Goal: Task Accomplishment & Management: Manage account settings

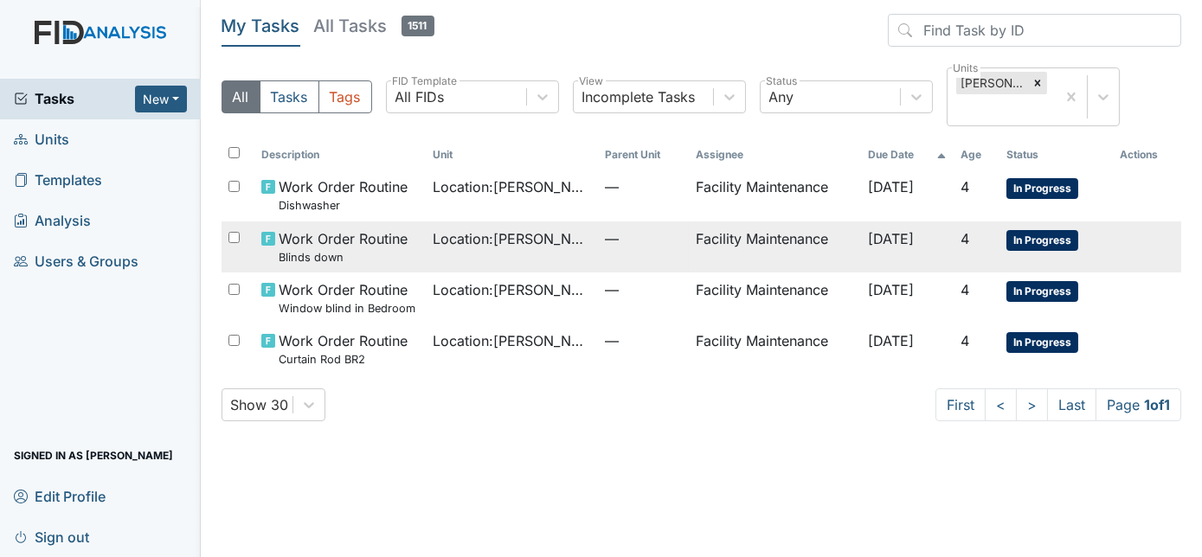
click at [644, 228] on span "—" at bounding box center [644, 238] width 78 height 21
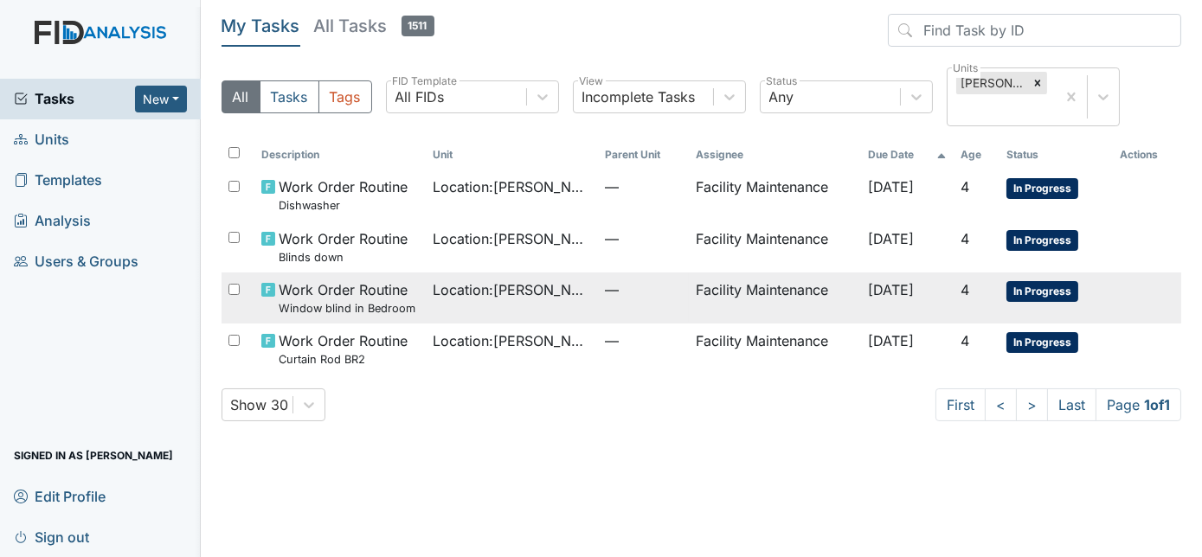
click at [689, 276] on td "Facility Maintenance" at bounding box center [774, 298] width 171 height 51
click at [689, 324] on td "Facility Maintenance" at bounding box center [774, 349] width 171 height 51
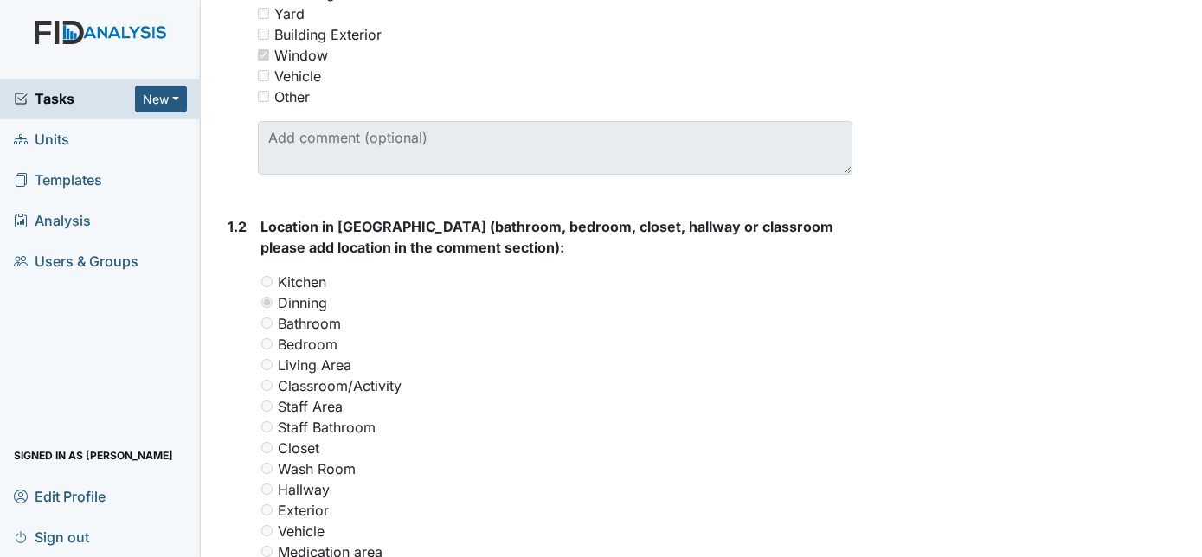
scroll to position [569, 0]
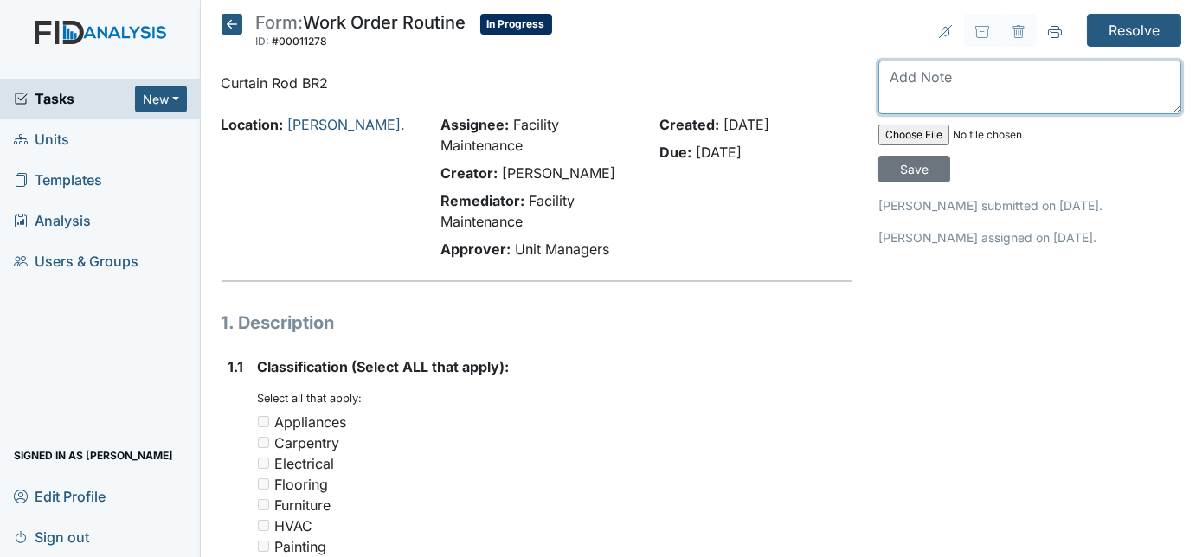
click at [997, 74] on textarea at bounding box center [1029, 88] width 303 height 54
type textarea "replaced"
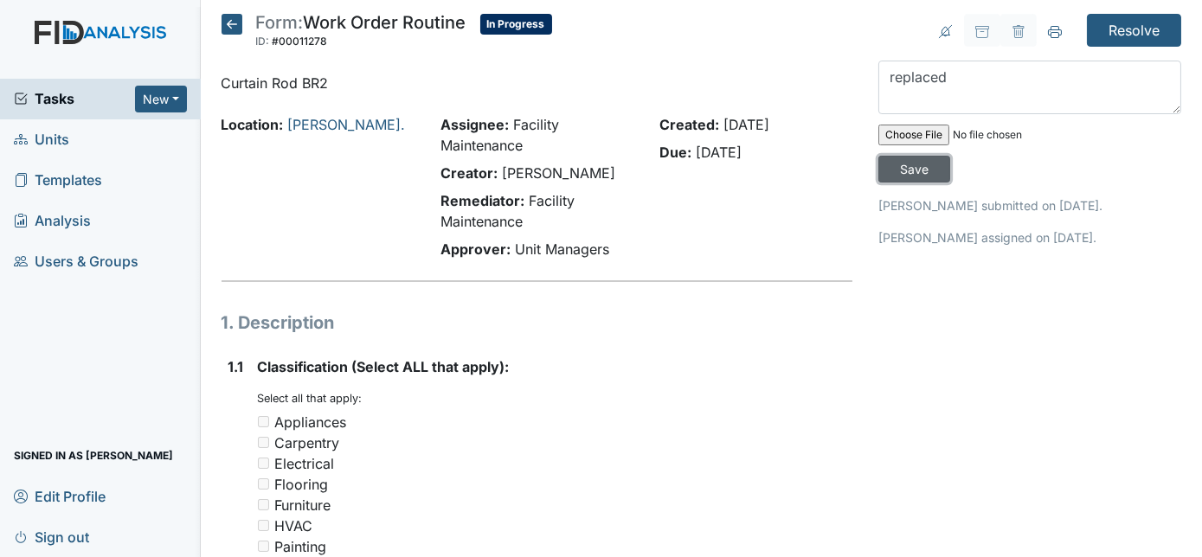
click at [950, 156] on input "Save" at bounding box center [914, 169] width 72 height 27
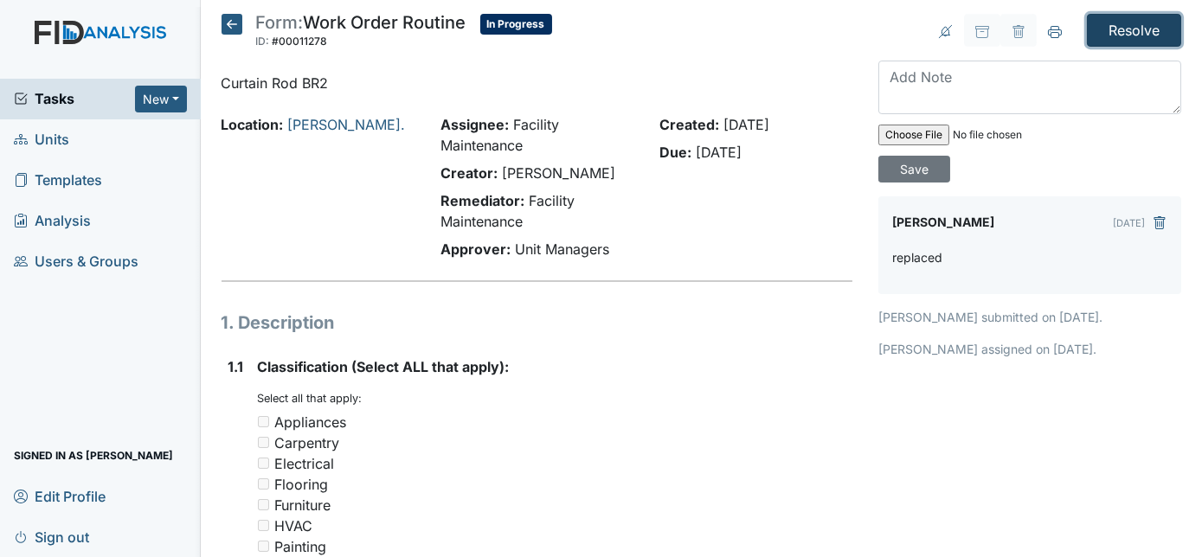
click at [1123, 35] on input "Resolve" at bounding box center [1134, 30] width 94 height 33
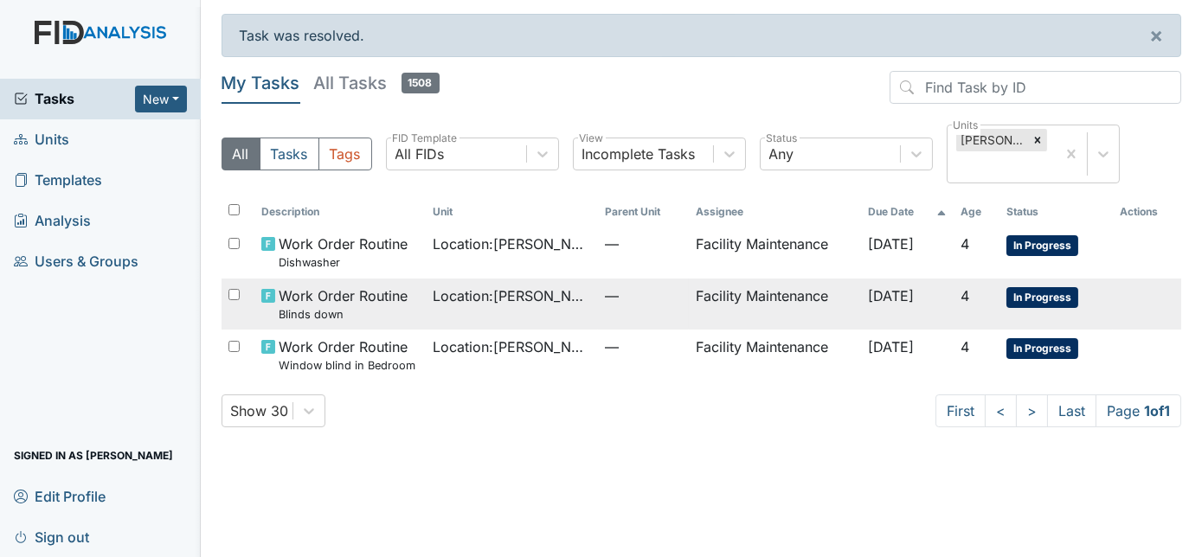
click at [632, 279] on td "—" at bounding box center [644, 304] width 92 height 51
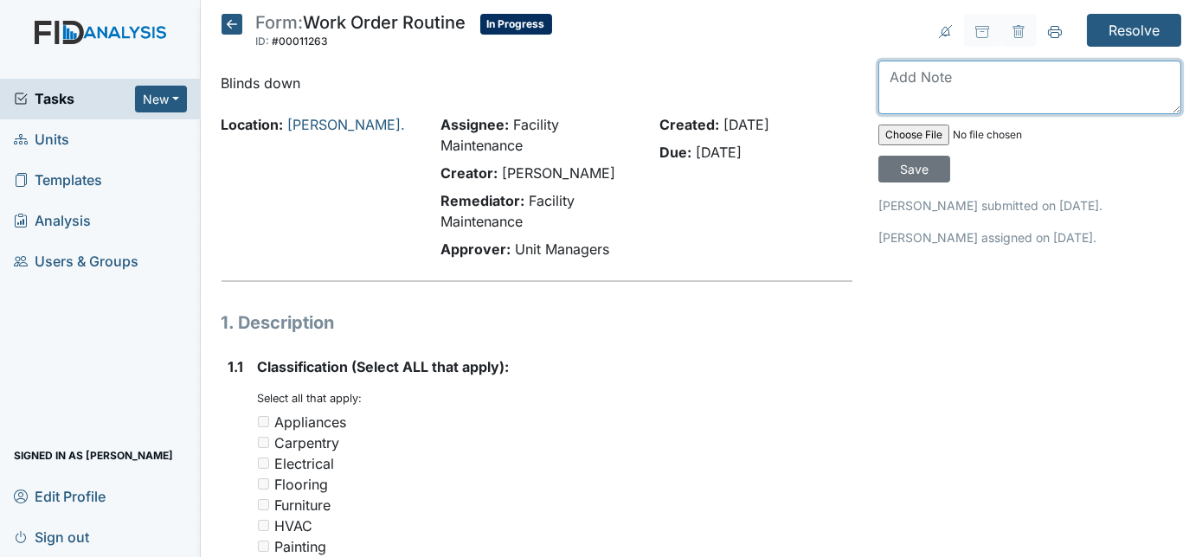
click at [1010, 81] on textarea at bounding box center [1029, 88] width 303 height 54
type textarea "replaced"
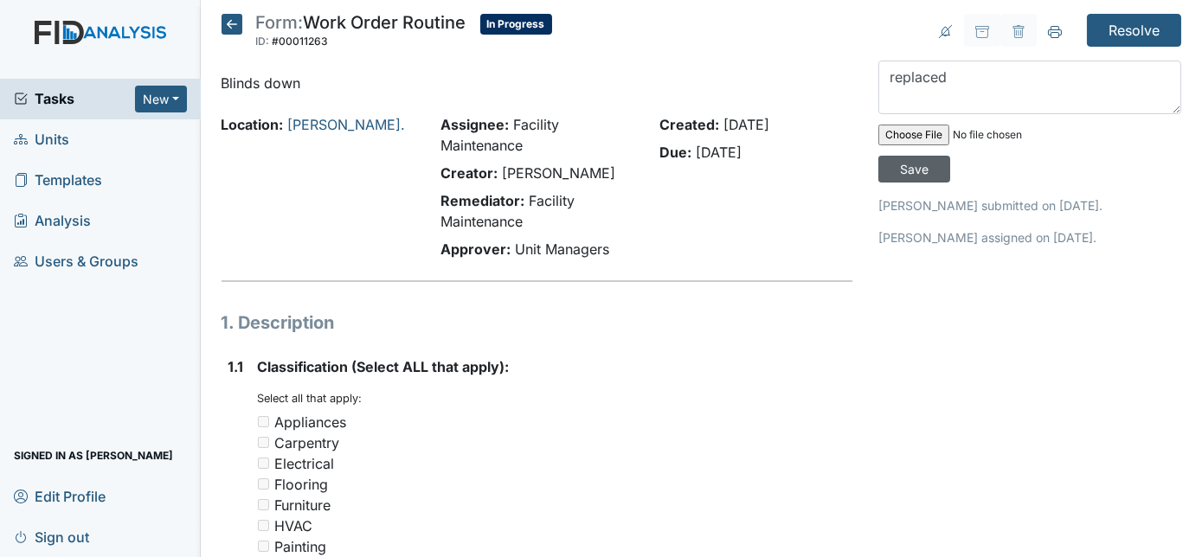
click at [950, 156] on input "Save" at bounding box center [914, 169] width 72 height 27
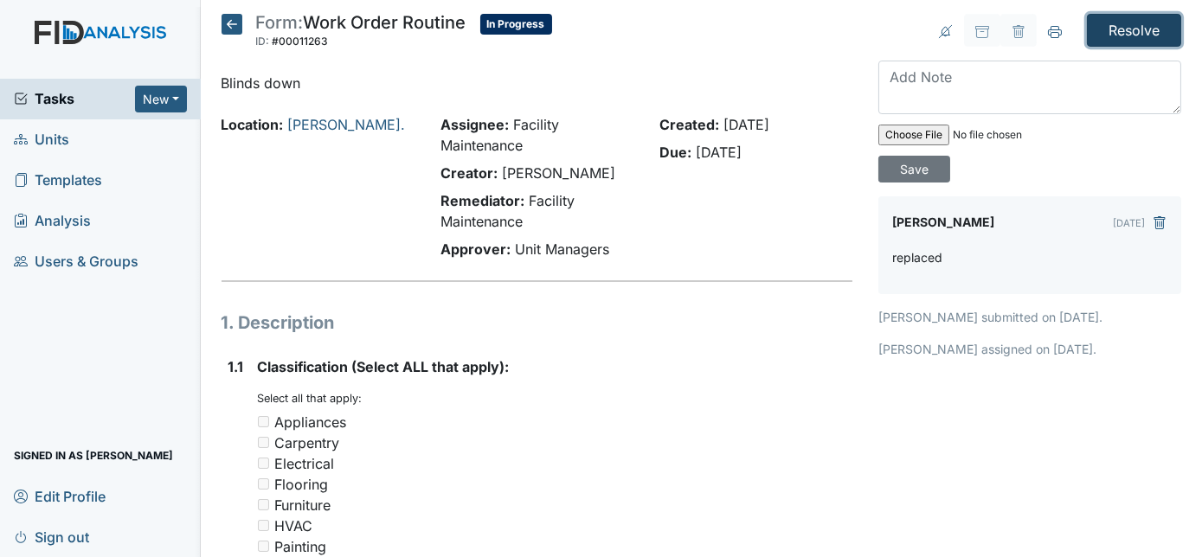
click at [1126, 36] on input "Resolve" at bounding box center [1134, 30] width 94 height 33
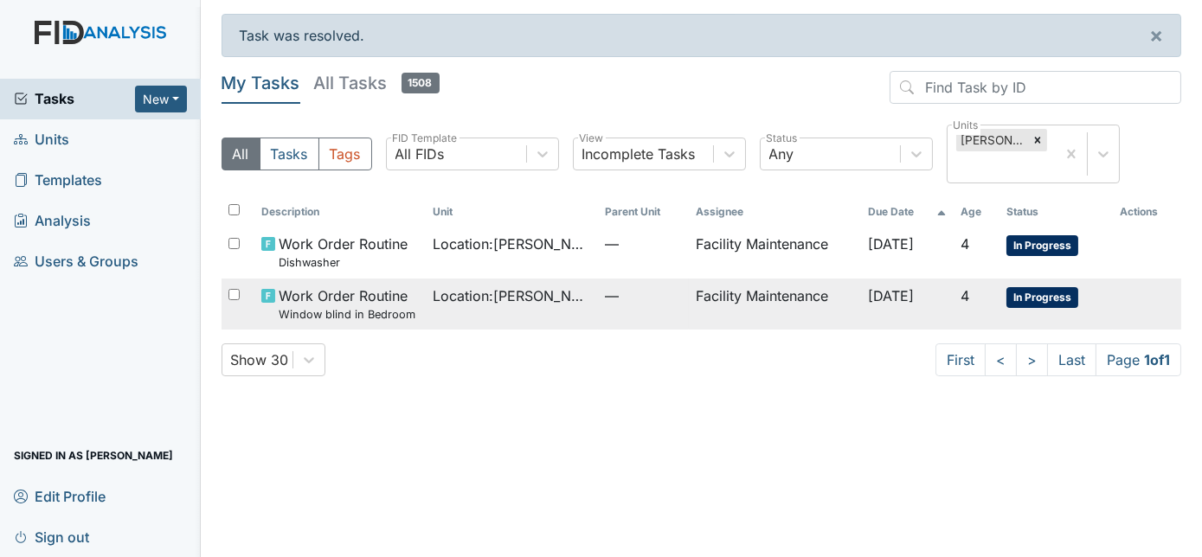
click at [743, 279] on td "Facility Maintenance" at bounding box center [774, 304] width 171 height 51
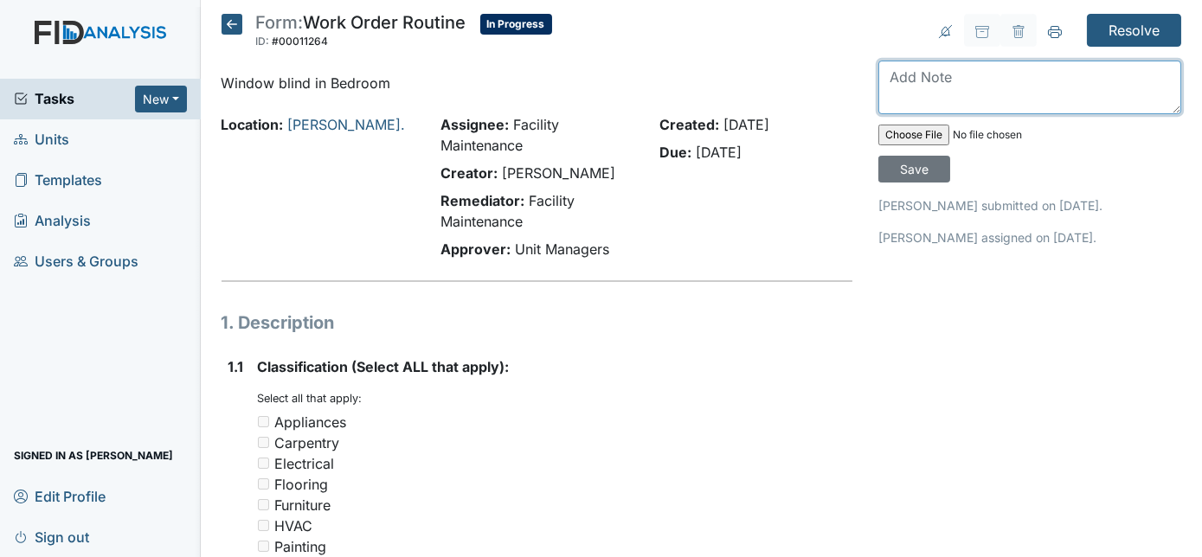
click at [986, 80] on textarea at bounding box center [1029, 88] width 303 height 54
type textarea "replaced"
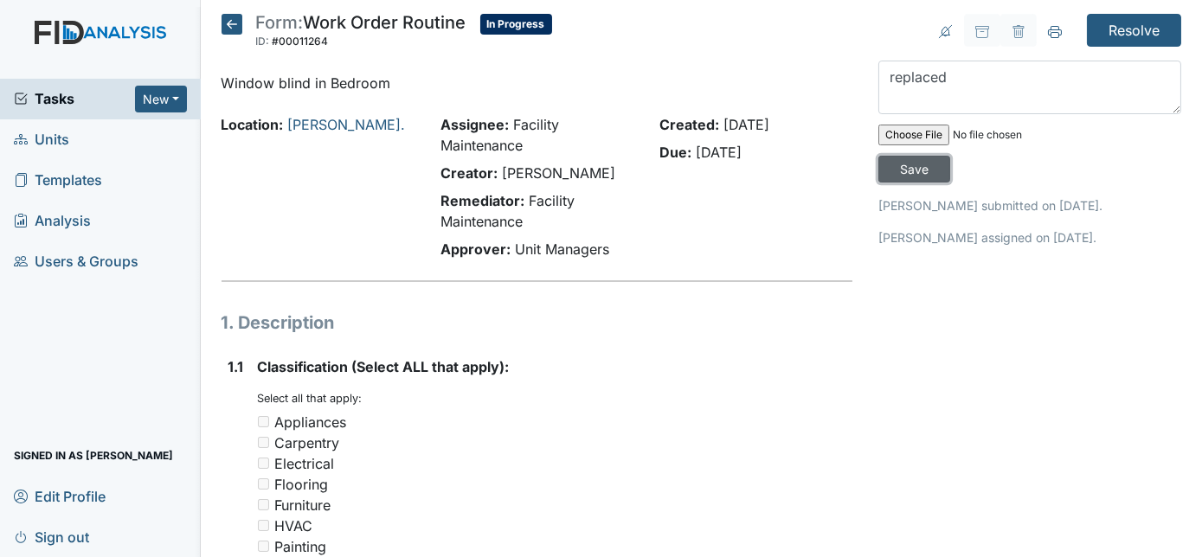
click at [950, 156] on input "Save" at bounding box center [914, 169] width 72 height 27
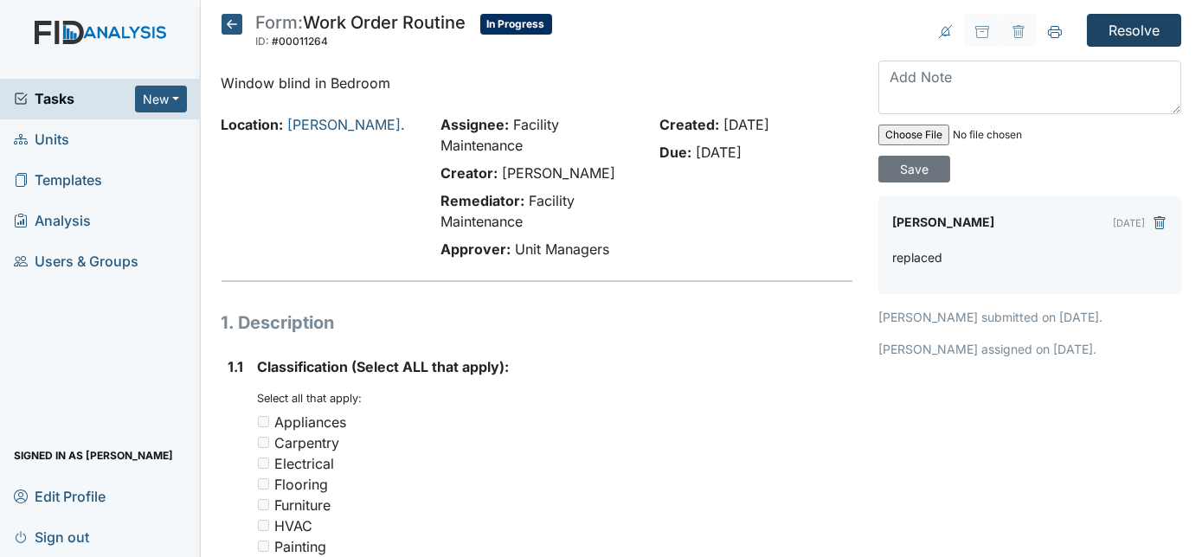
click at [1128, 36] on input "Resolve" at bounding box center [1134, 30] width 94 height 33
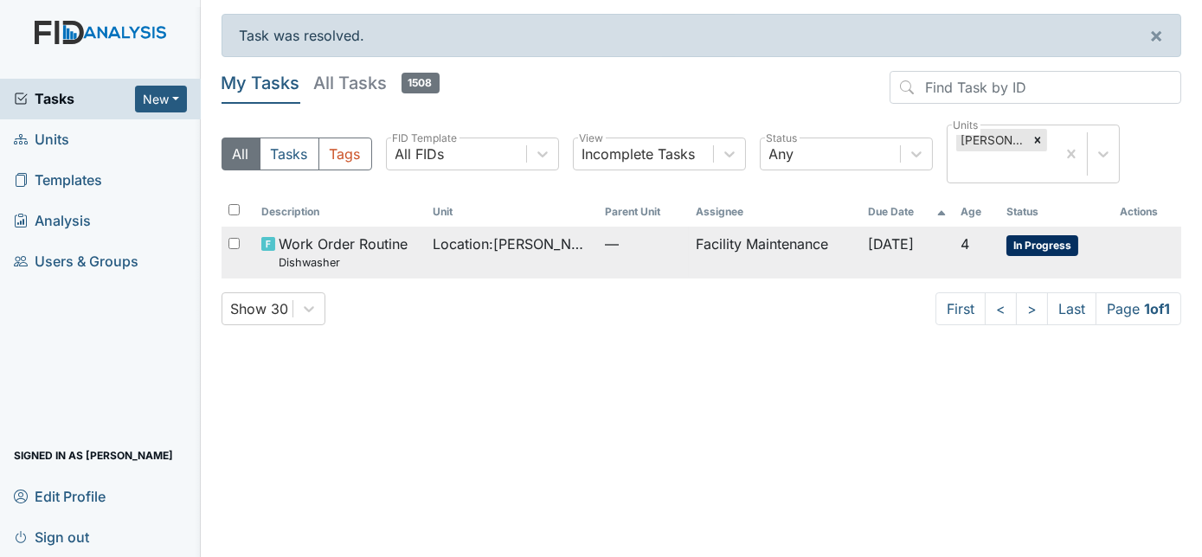
click at [767, 227] on td "Facility Maintenance" at bounding box center [774, 252] width 171 height 51
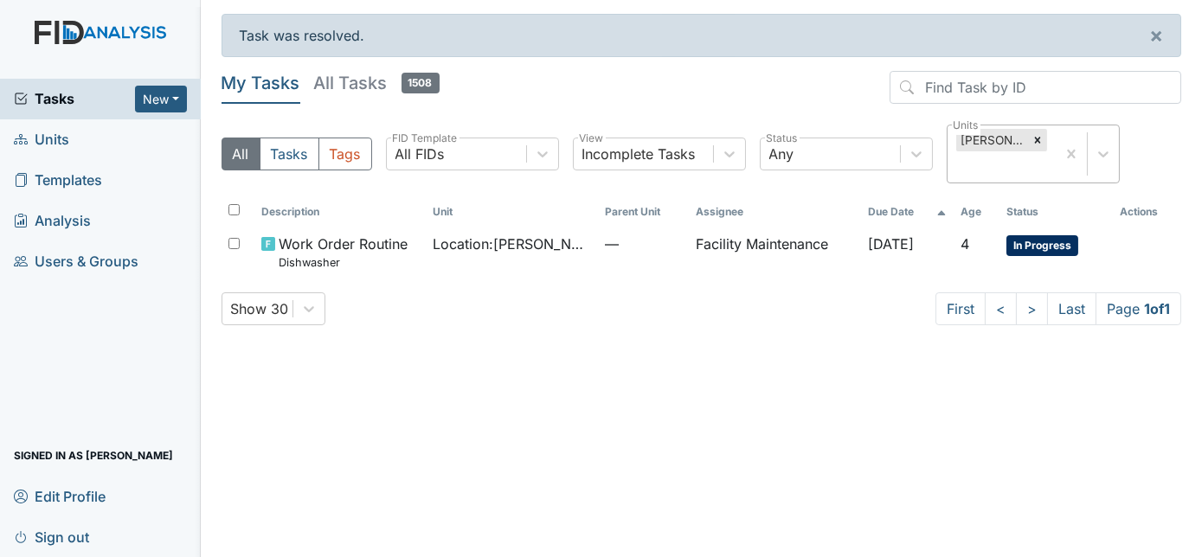
click at [1056, 140] on div "[PERSON_NAME]." at bounding box center [1002, 153] width 108 height 57
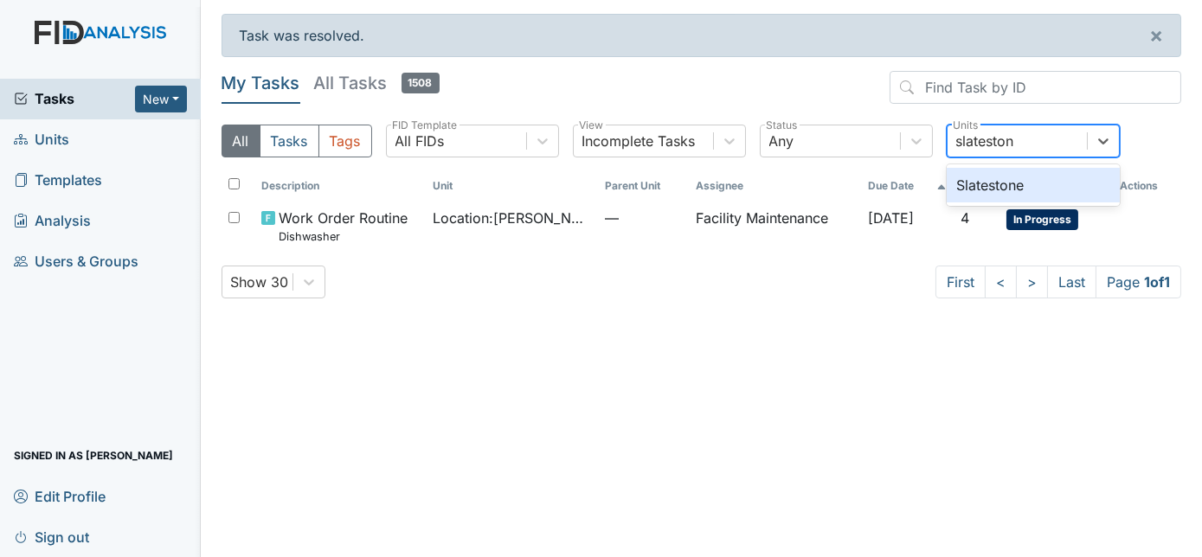
type input "slatestone"
click at [1084, 190] on div "Slatestone" at bounding box center [1033, 185] width 173 height 35
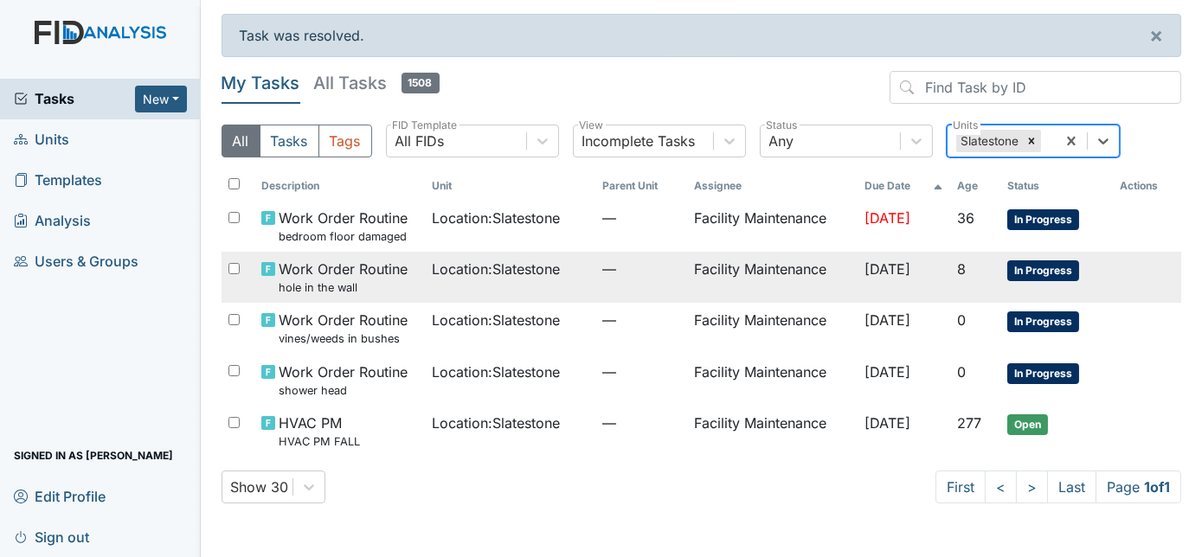
click at [704, 270] on td "Facility Maintenance" at bounding box center [772, 277] width 171 height 51
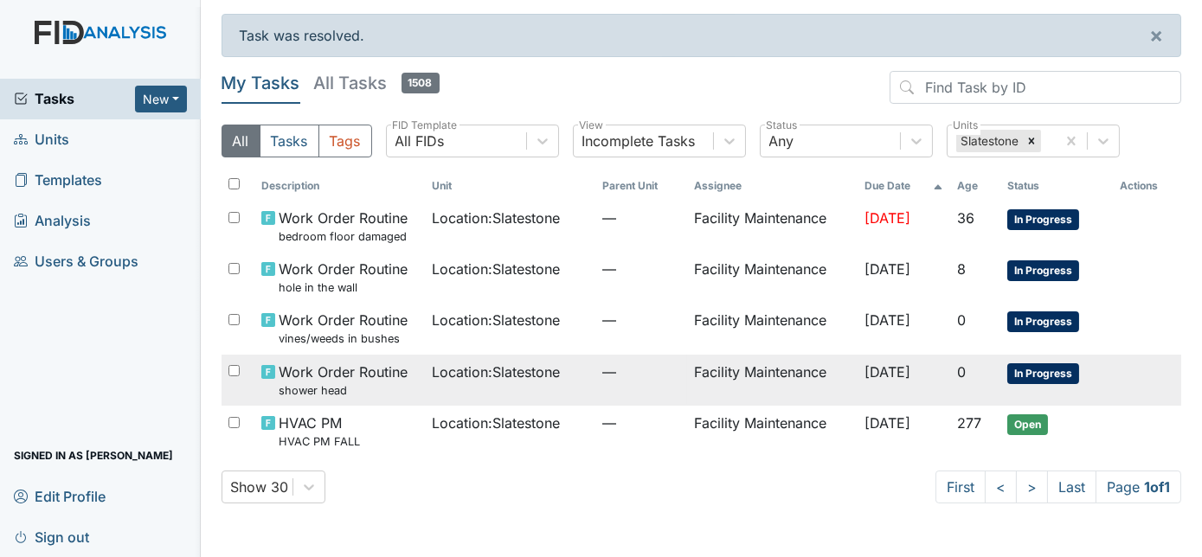
click at [624, 355] on td "—" at bounding box center [640, 380] width 91 height 51
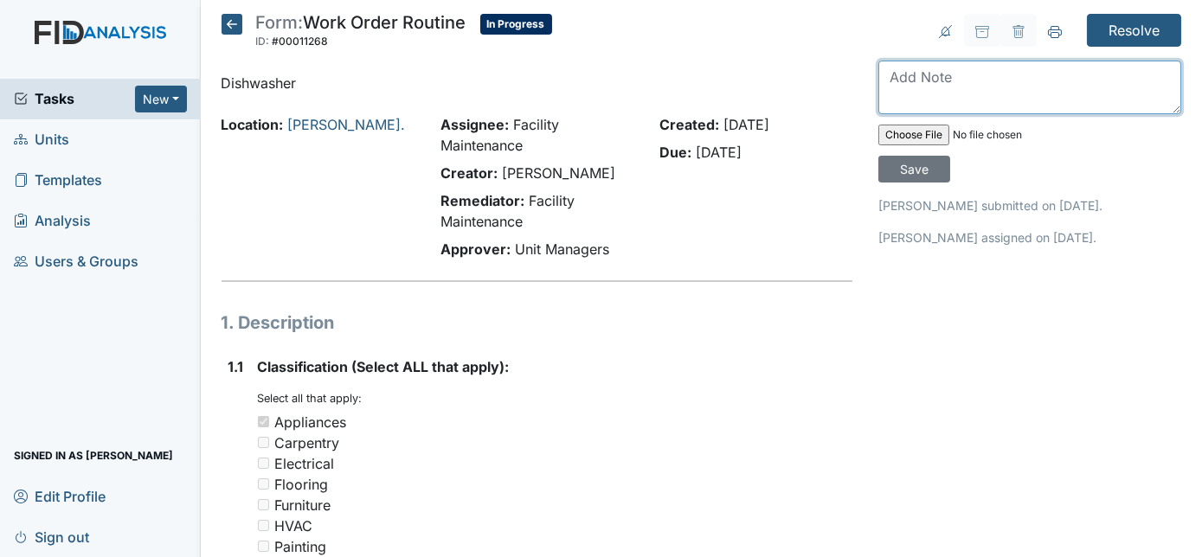
click at [1033, 80] on textarea at bounding box center [1029, 88] width 303 height 54
type textarea "will have to order part"
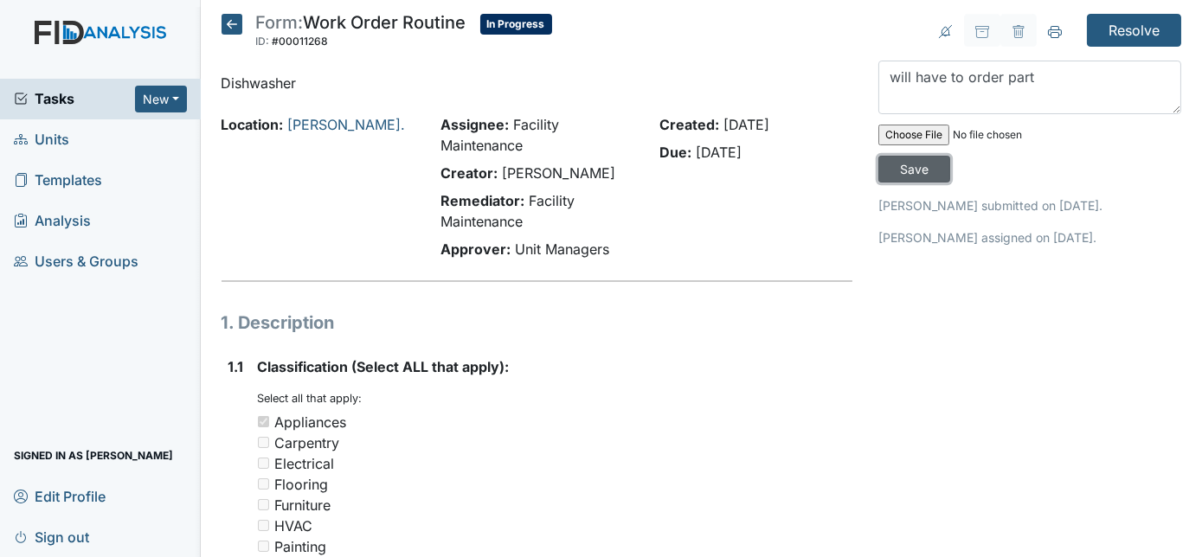
click at [950, 156] on input "Save" at bounding box center [914, 169] width 72 height 27
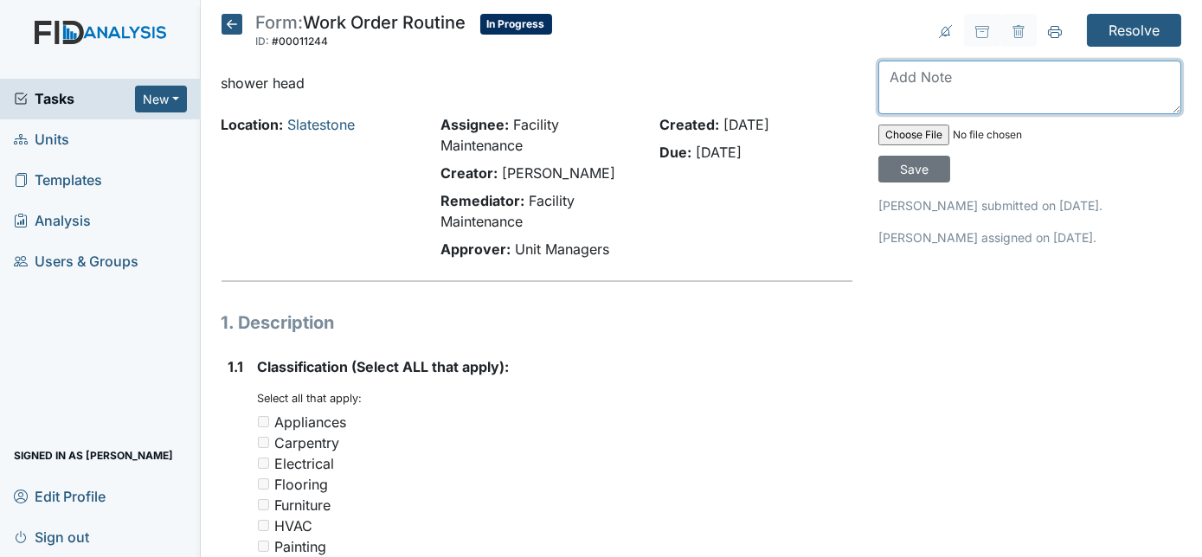
click at [950, 83] on textarea at bounding box center [1029, 88] width 303 height 54
type textarea "removed"
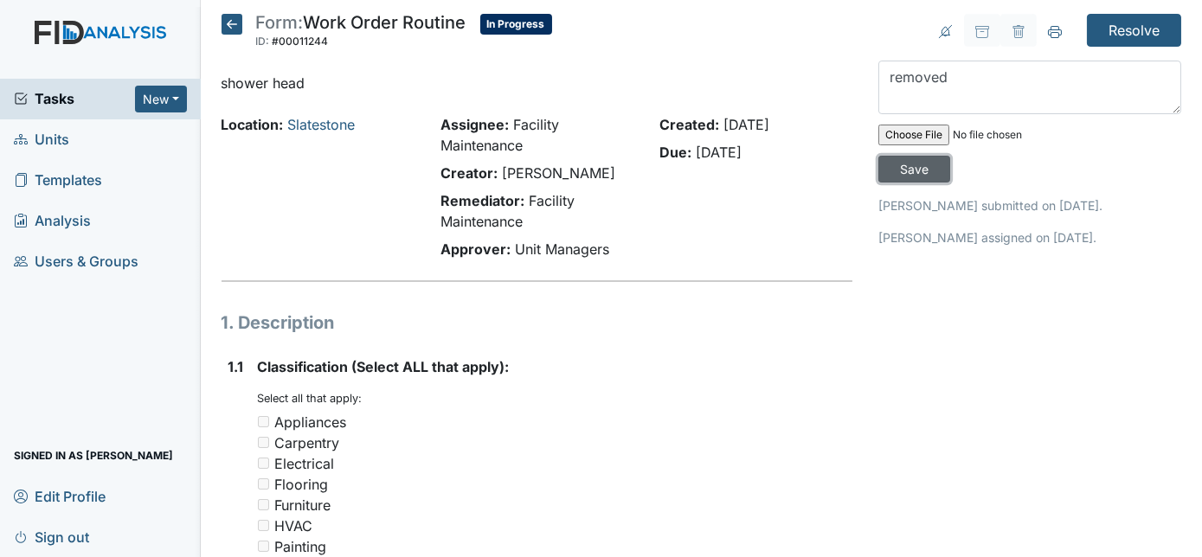
click at [950, 156] on input "Save" at bounding box center [914, 169] width 72 height 27
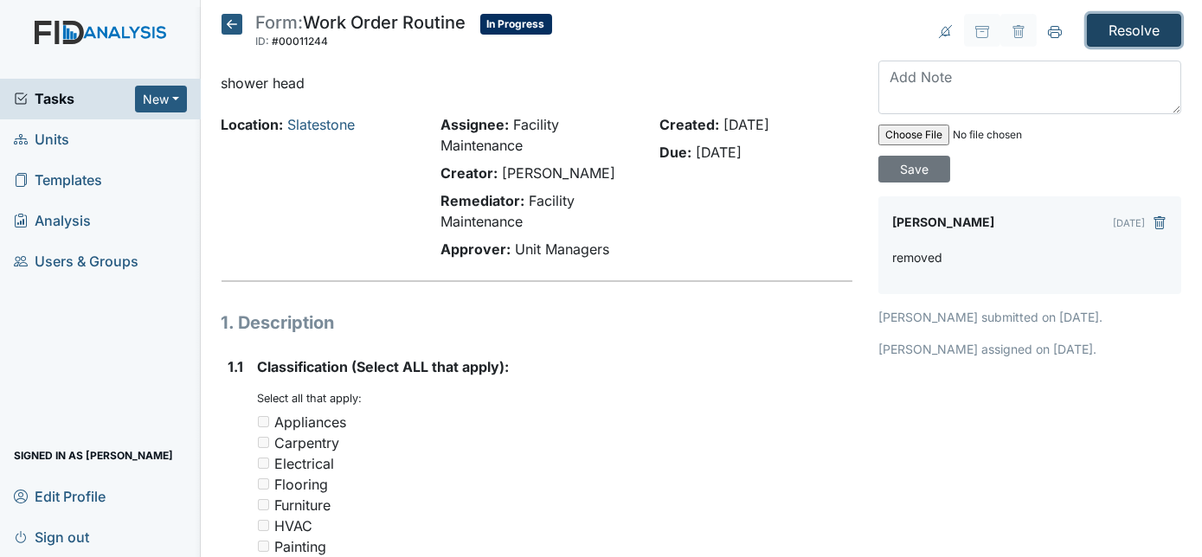
click at [1107, 23] on input "Resolve" at bounding box center [1134, 30] width 94 height 33
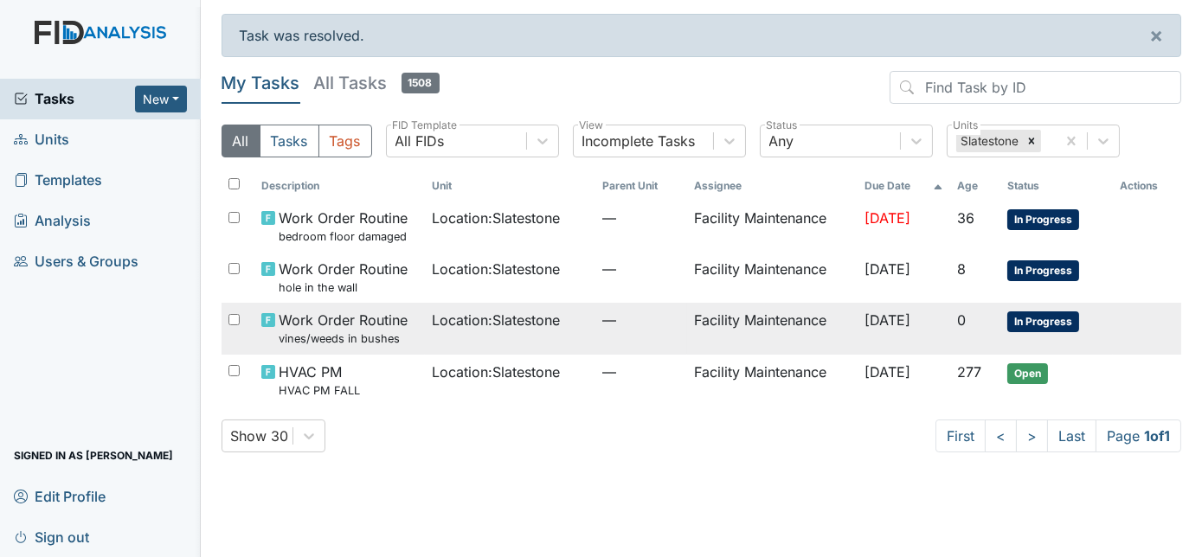
click at [607, 344] on td "—" at bounding box center [640, 328] width 91 height 51
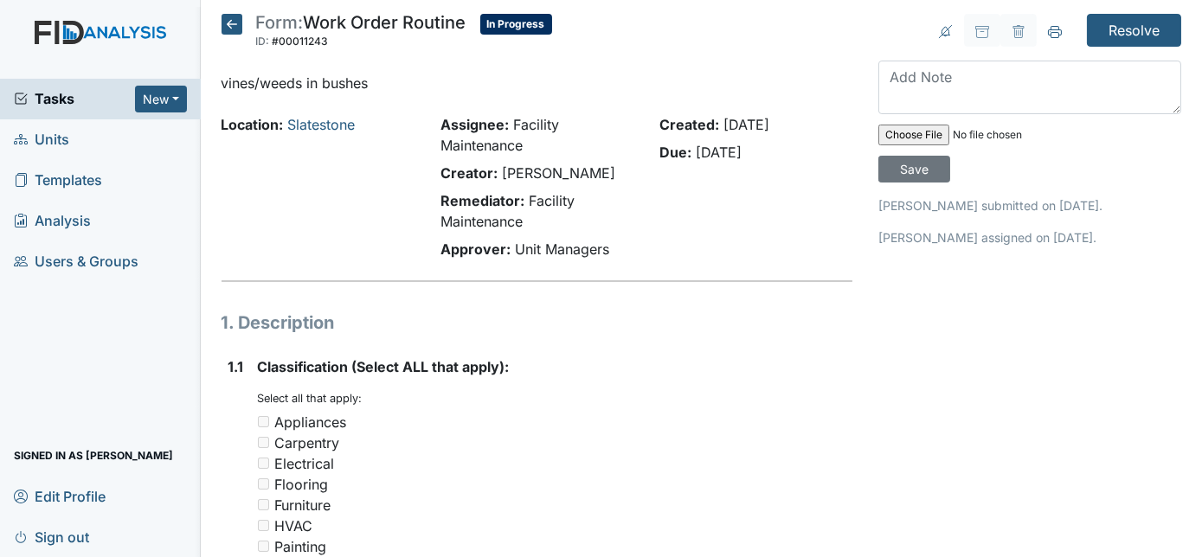
drag, startPoint x: 946, startPoint y: 58, endPoint x: 936, endPoint y: 74, distance: 18.3
click at [936, 74] on textarea at bounding box center [1029, 88] width 303 height 54
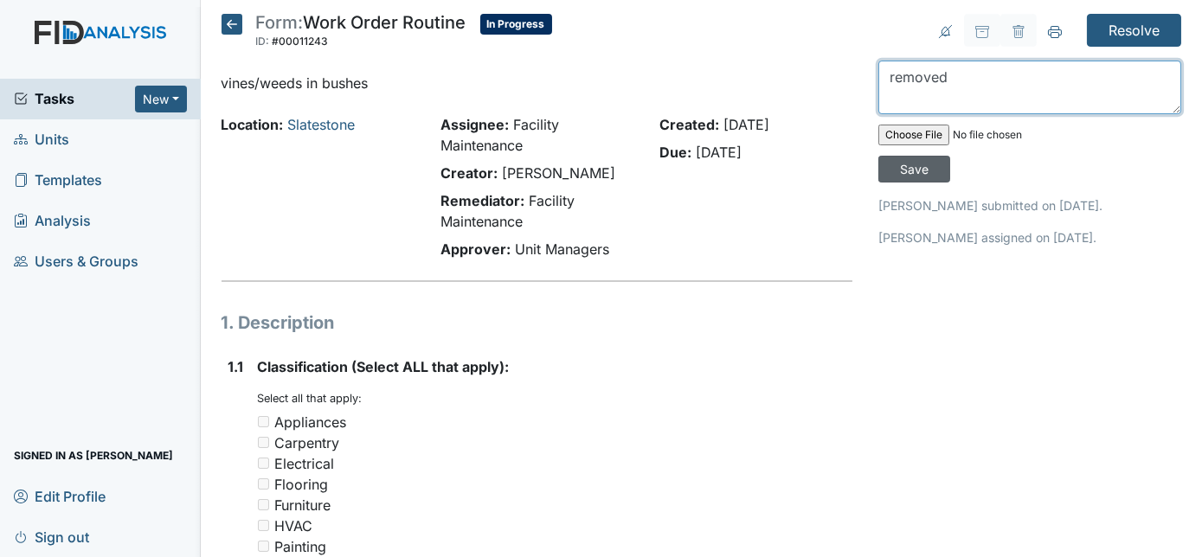
type textarea "removed"
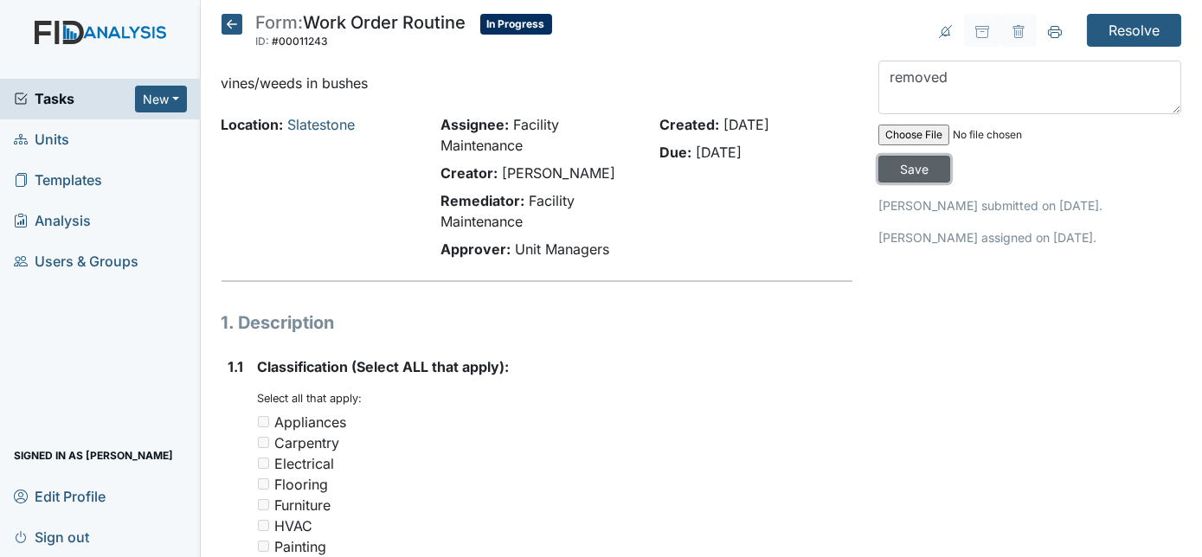
click at [950, 156] on input "Save" at bounding box center [914, 169] width 72 height 27
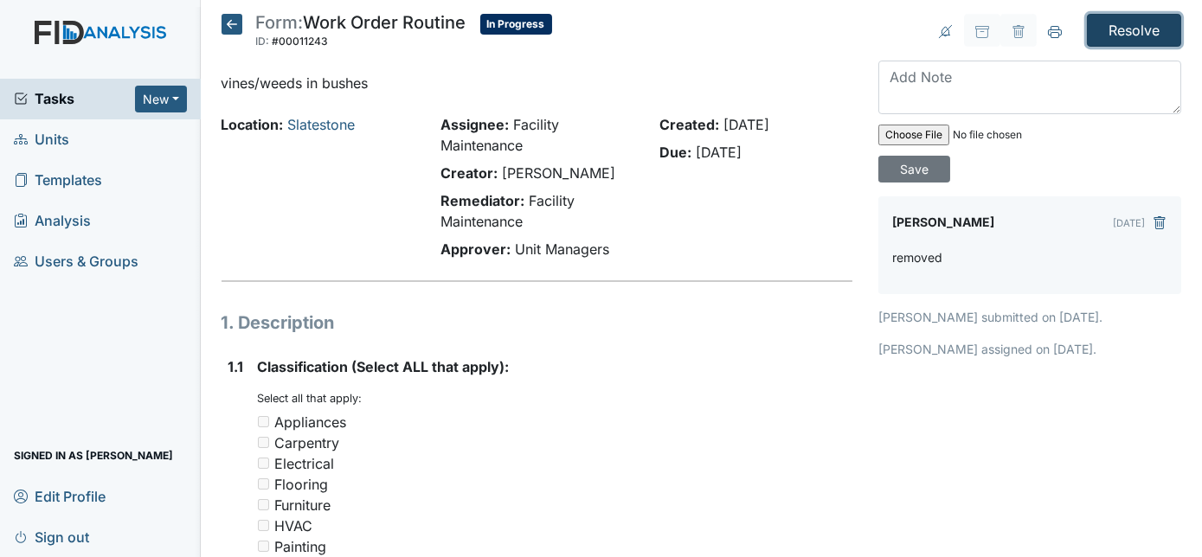
click at [1108, 28] on input "Resolve" at bounding box center [1134, 30] width 94 height 33
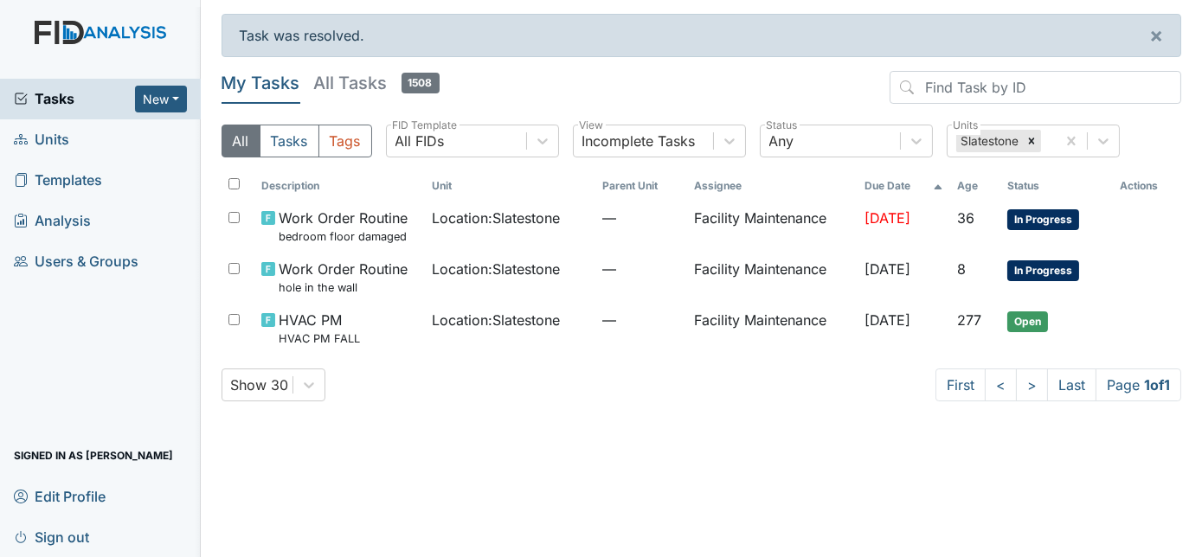
click at [119, 140] on link "Units" at bounding box center [100, 139] width 201 height 41
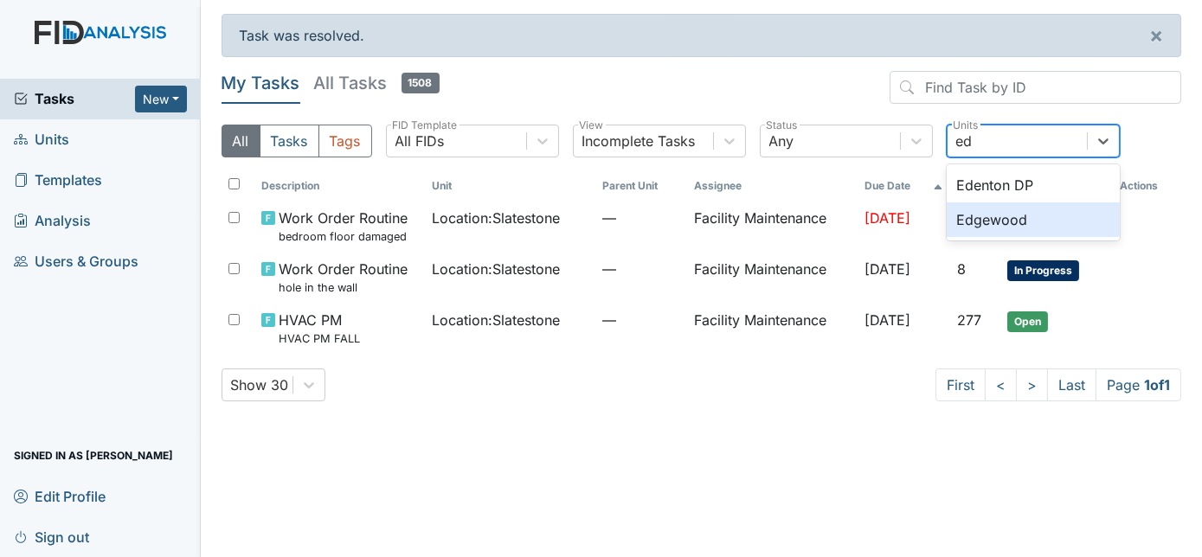
type input "e"
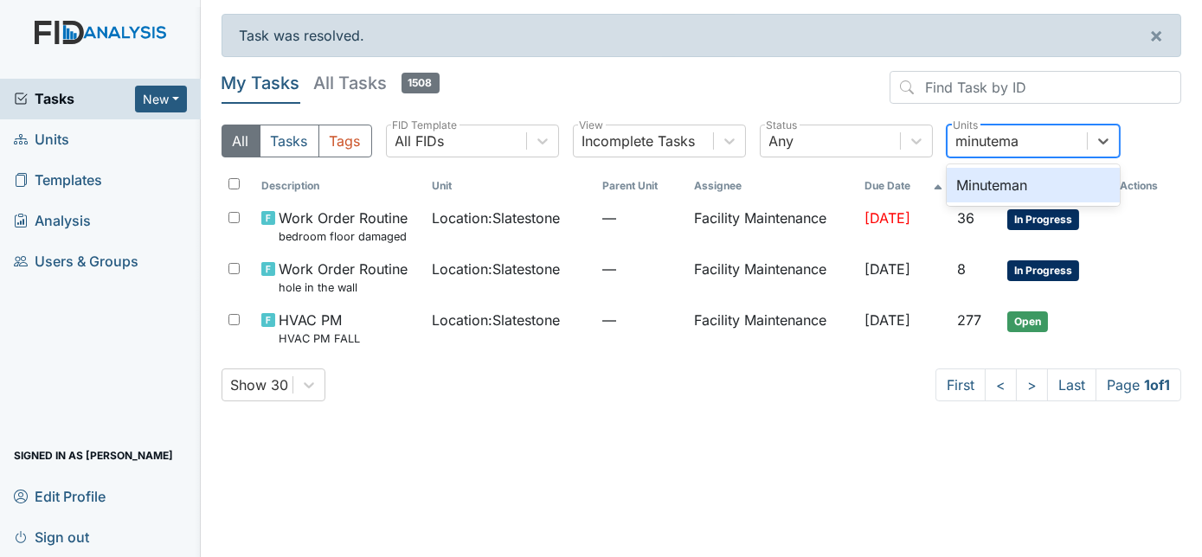
type input "minuteman"
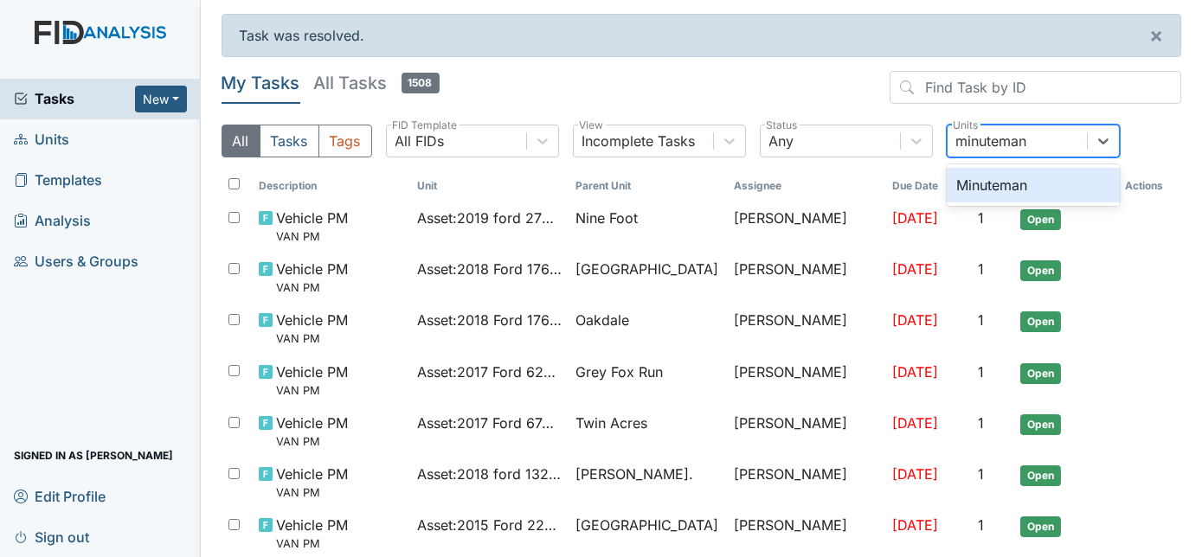
click at [1064, 183] on div "Minuteman" at bounding box center [1033, 185] width 173 height 35
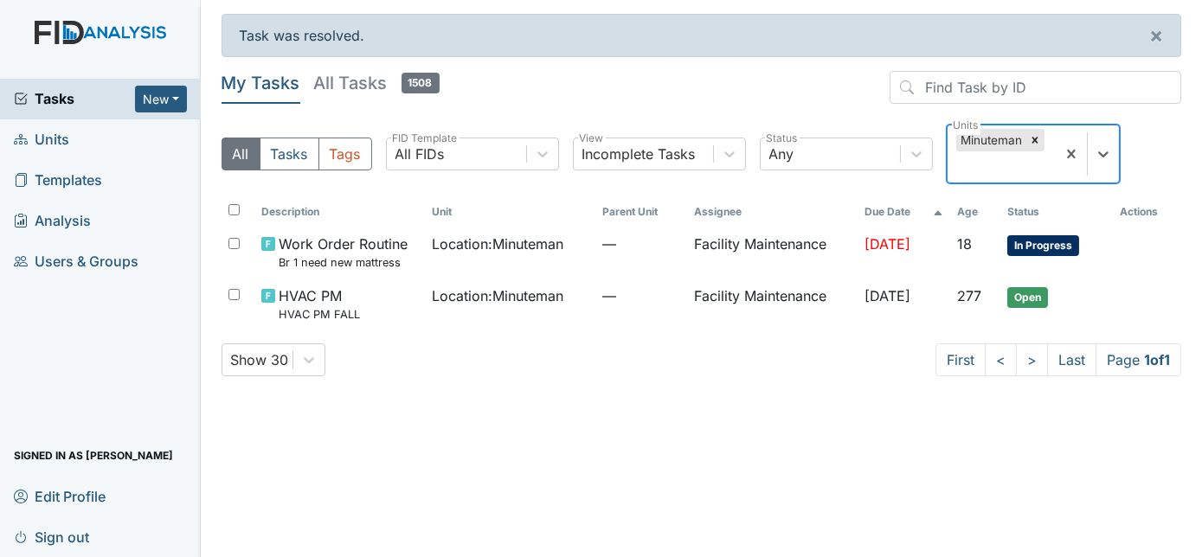
click at [1056, 155] on div "Minuteman" at bounding box center [1002, 153] width 108 height 57
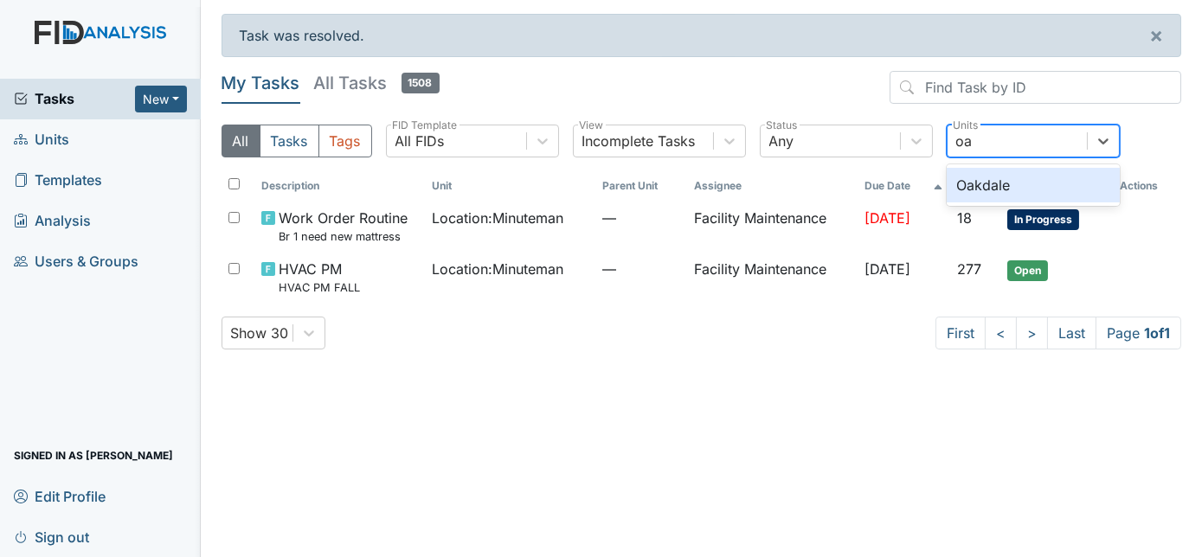
type input "oak"
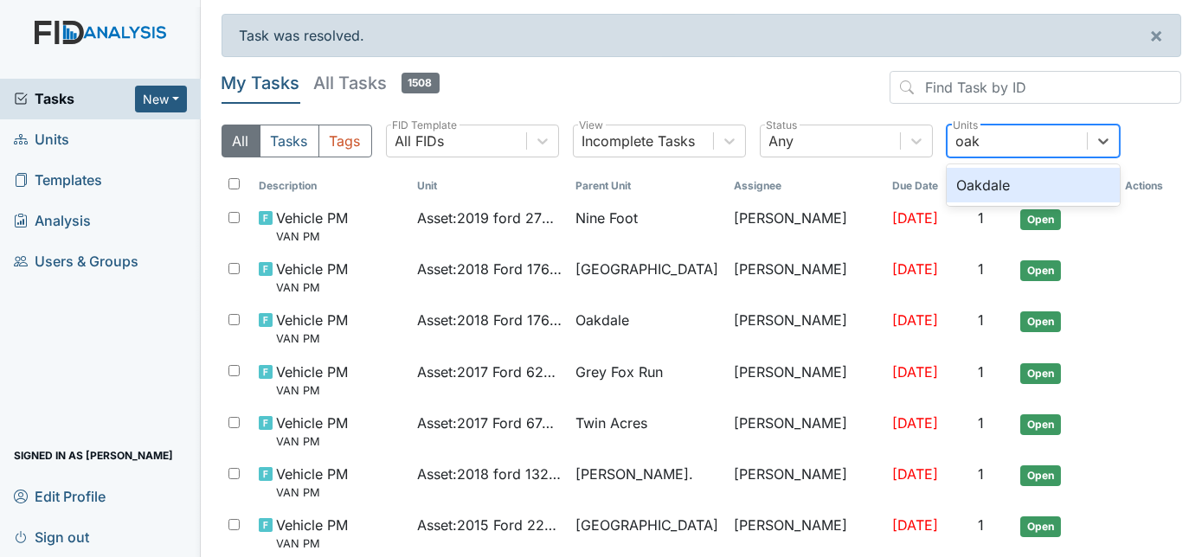
click at [1063, 175] on div "Oakdale" at bounding box center [1033, 185] width 173 height 35
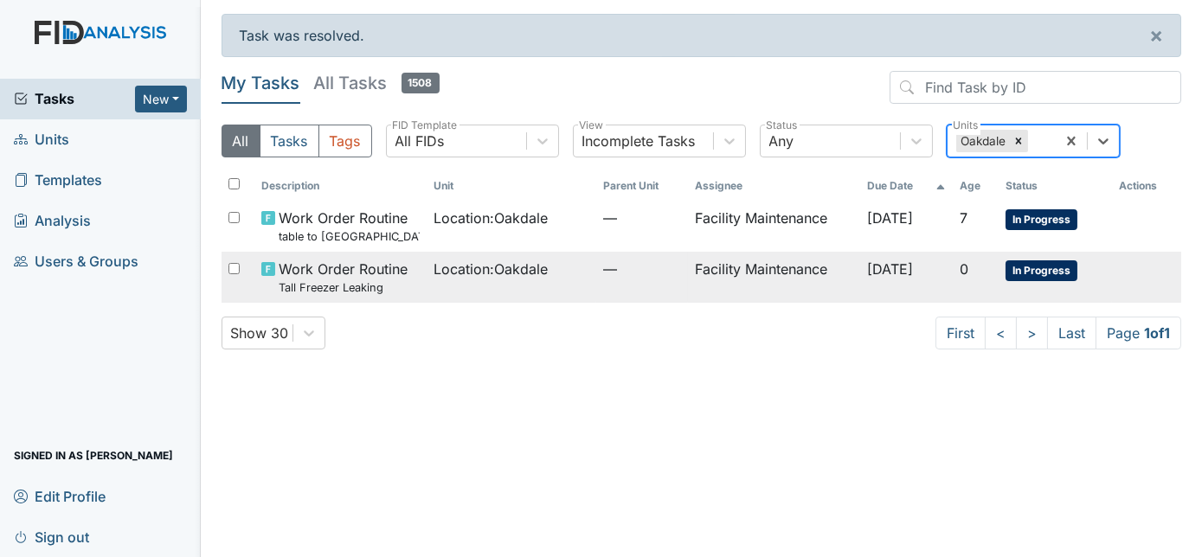
click at [688, 272] on td "Facility Maintenance" at bounding box center [774, 277] width 172 height 51
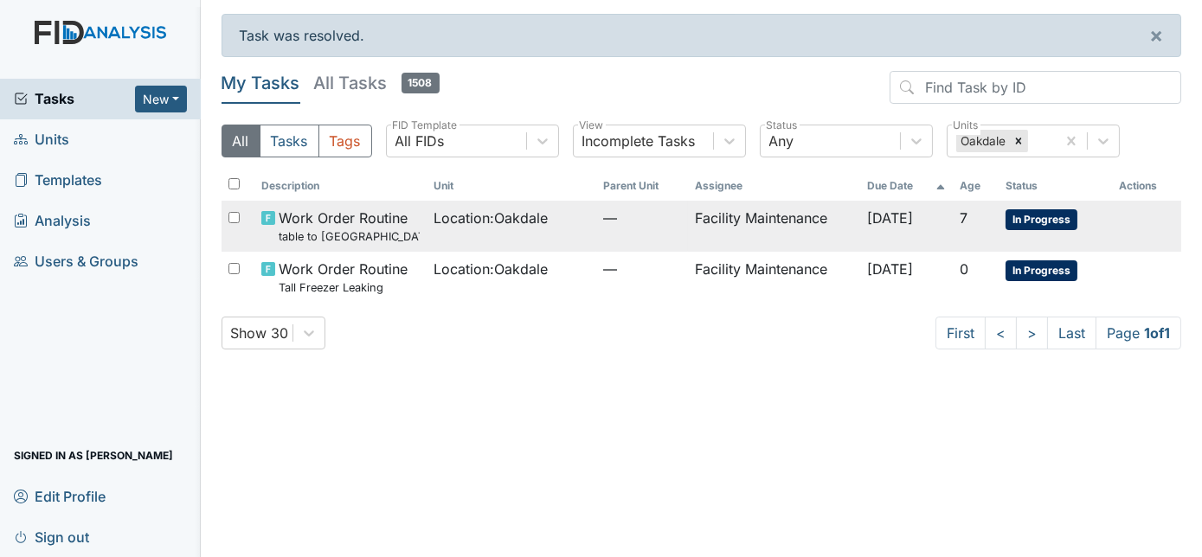
click at [688, 226] on td "Facility Maintenance" at bounding box center [774, 226] width 172 height 51
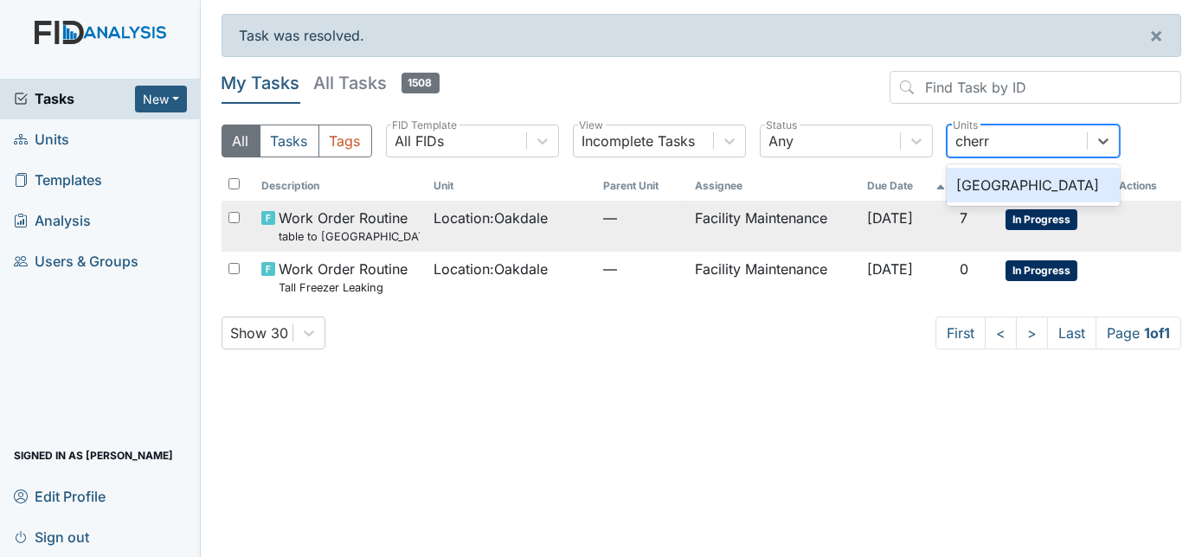
type input "cherry"
click at [1039, 183] on div "[GEOGRAPHIC_DATA]" at bounding box center [1033, 185] width 173 height 35
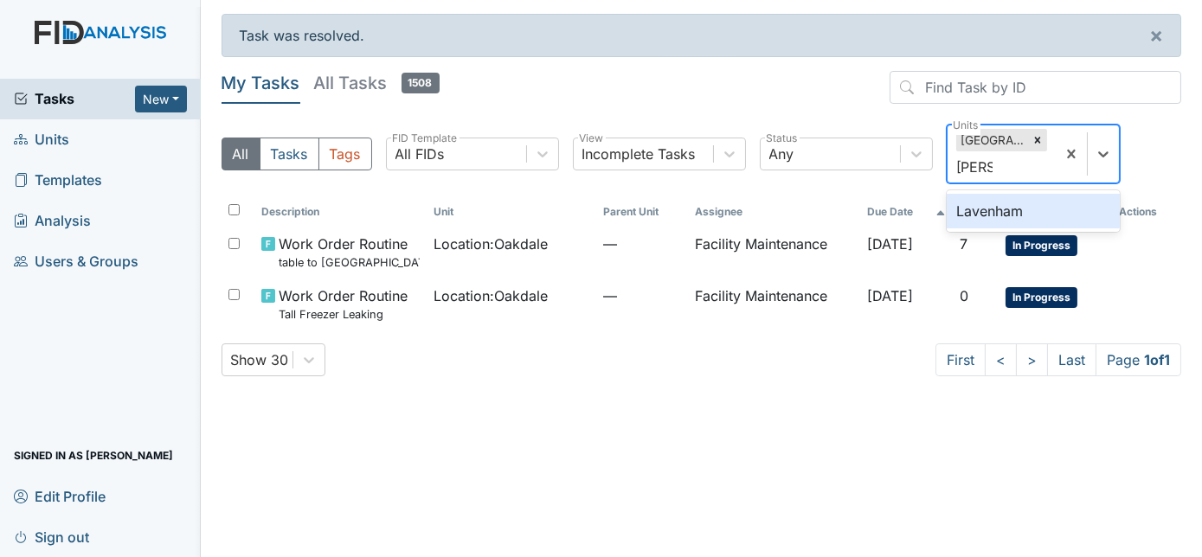
type input "lavenh"
click at [1060, 215] on div "Lavenham" at bounding box center [1033, 211] width 173 height 35
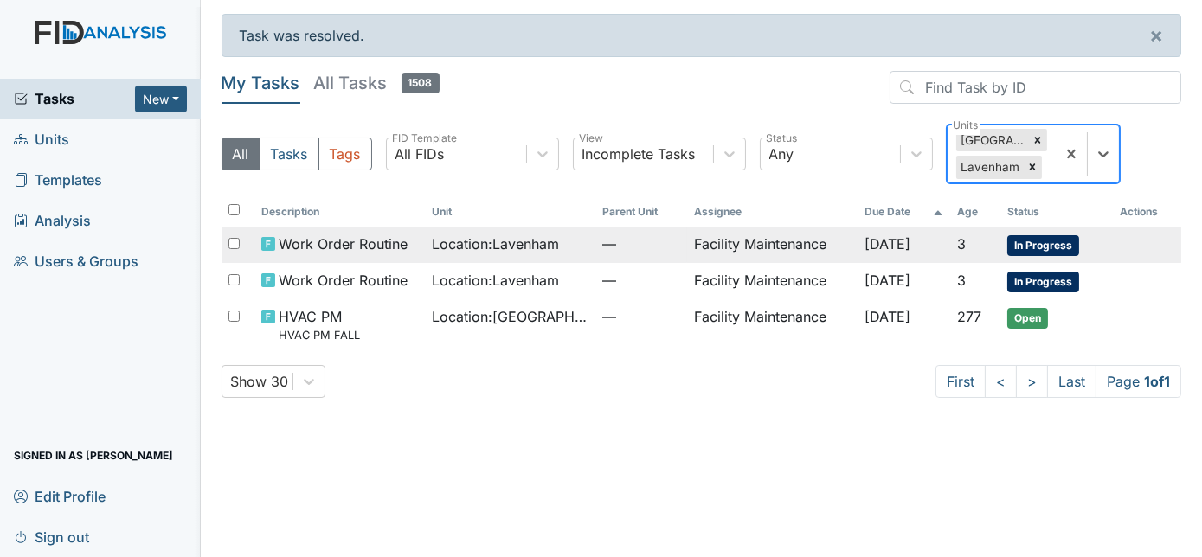
click at [741, 249] on td "Facility Maintenance" at bounding box center [772, 245] width 171 height 36
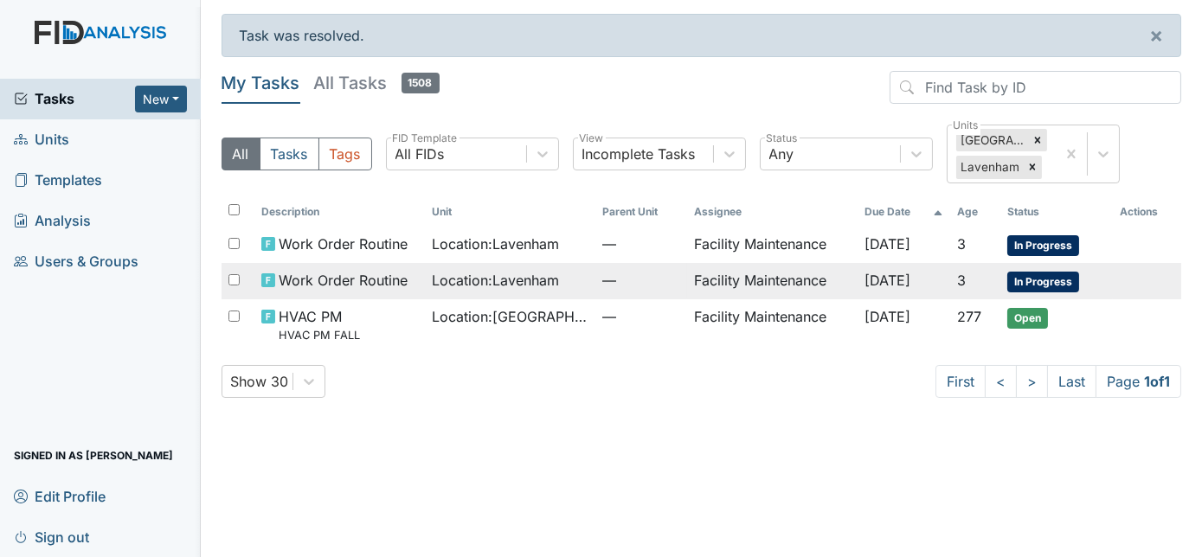
click at [794, 276] on td "Facility Maintenance" at bounding box center [772, 281] width 171 height 36
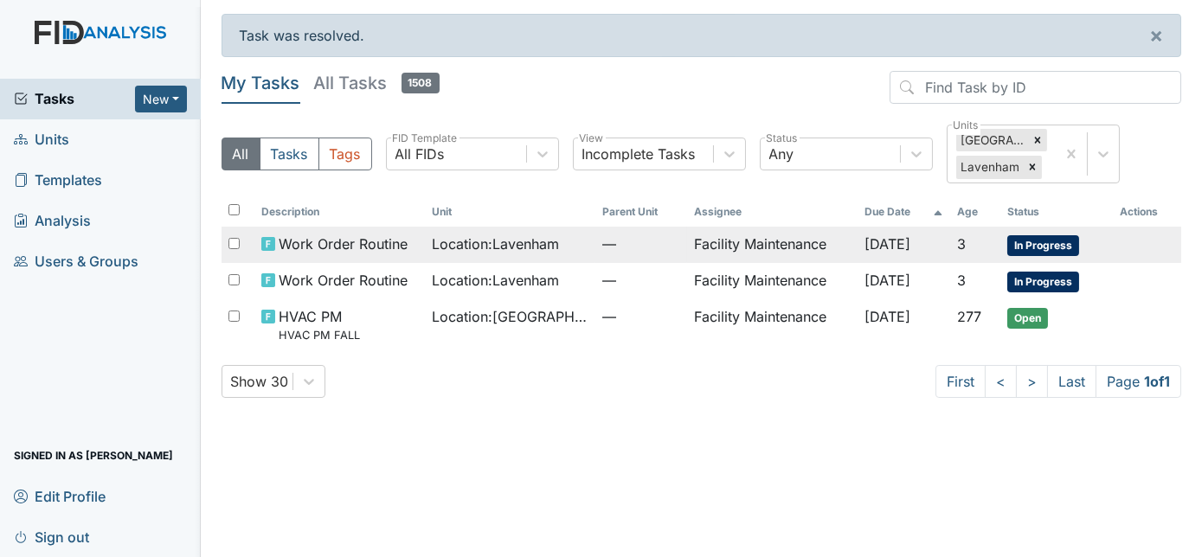
click at [805, 248] on td "Facility Maintenance" at bounding box center [772, 245] width 171 height 36
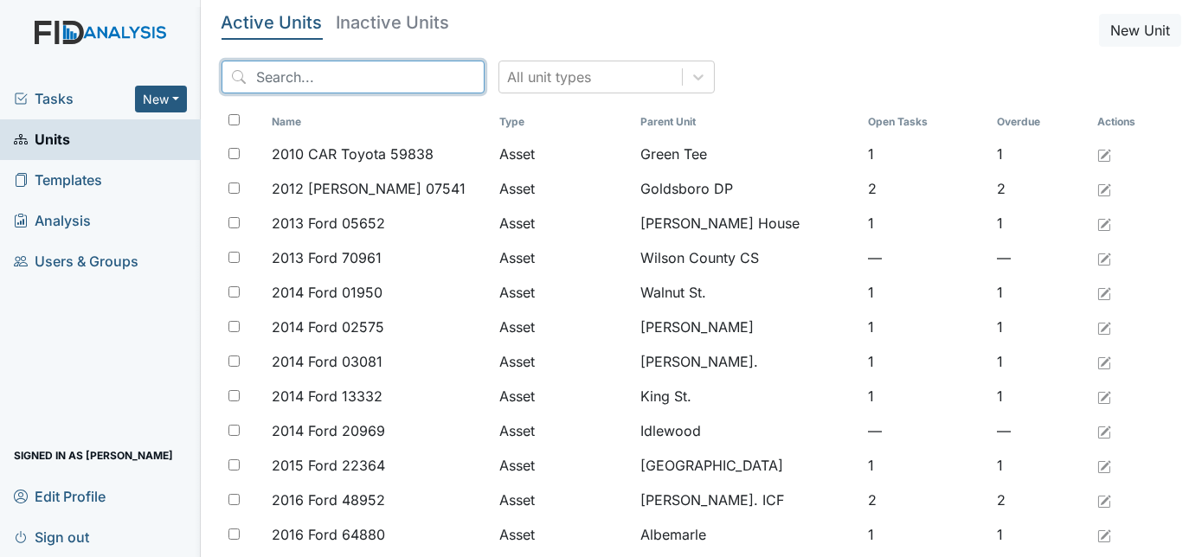
click at [347, 74] on input "search" at bounding box center [353, 77] width 263 height 33
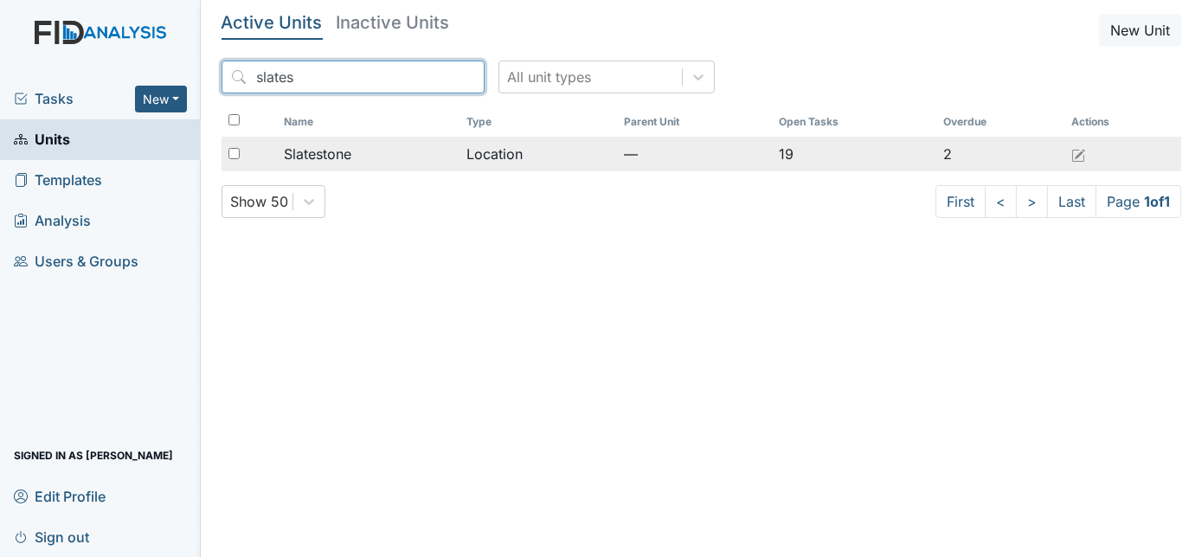
type input "slates"
click at [557, 169] on td "Location" at bounding box center [539, 154] width 158 height 35
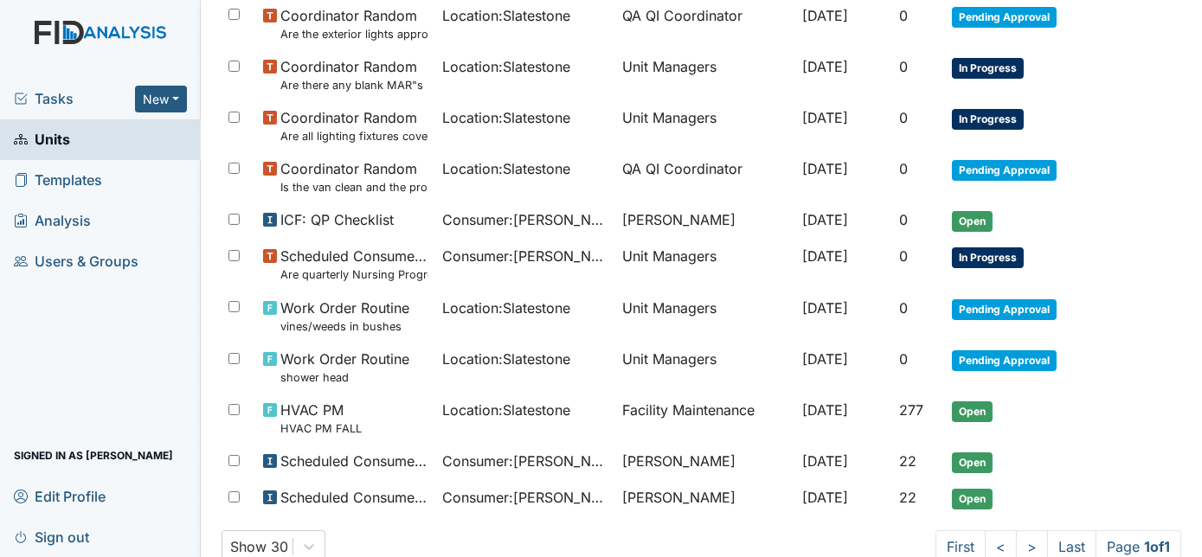
scroll to position [992, 0]
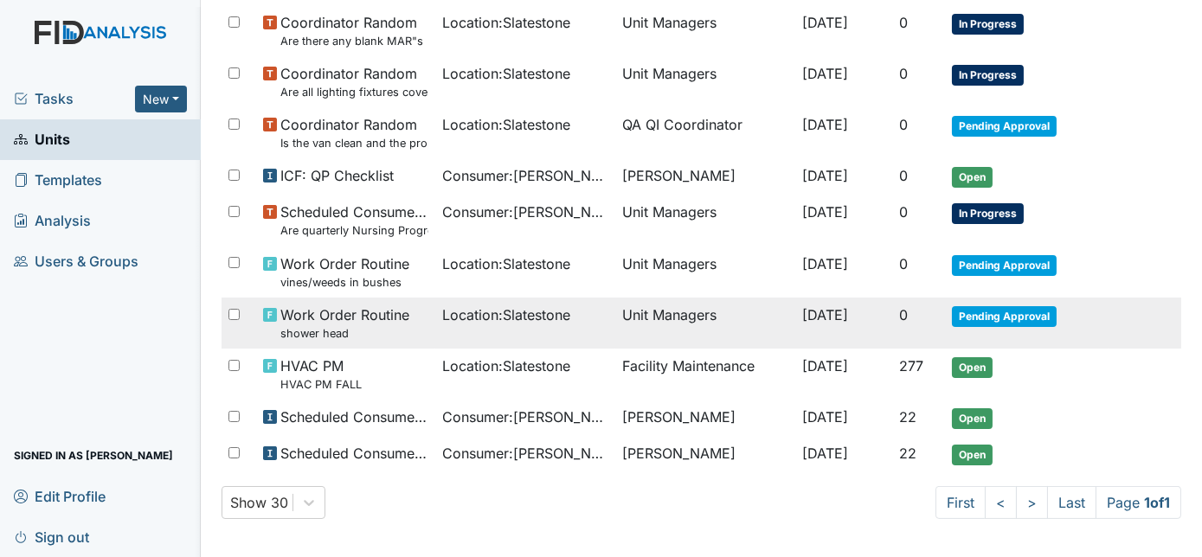
click at [705, 319] on td "Unit Managers" at bounding box center [705, 323] width 180 height 51
